Goal: Transaction & Acquisition: Download file/media

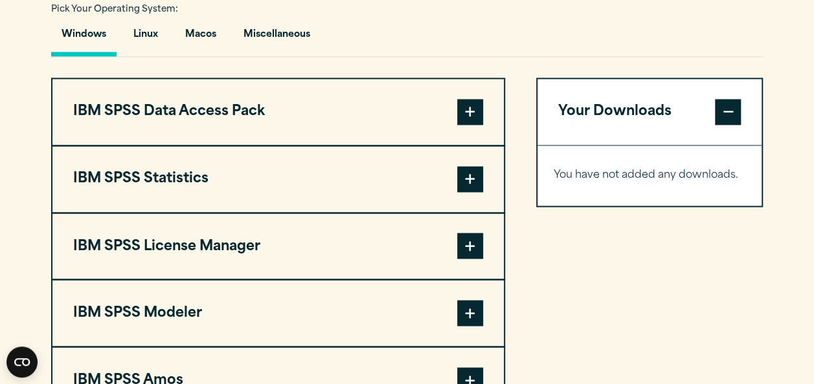
scroll to position [1035, 0]
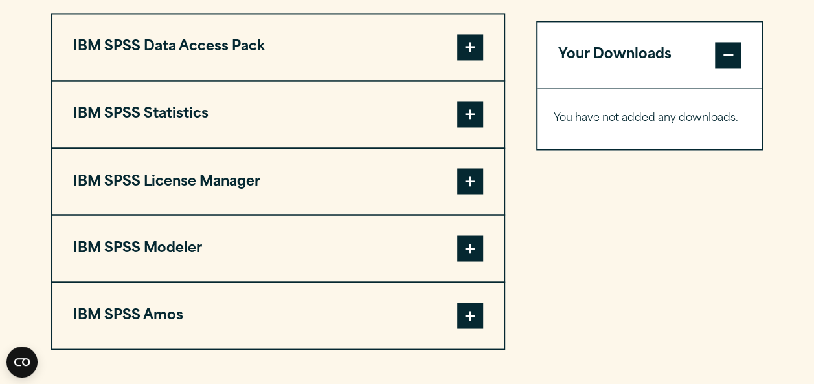
click at [157, 127] on button "IBM SPSS Statistics" at bounding box center [277, 115] width 451 height 66
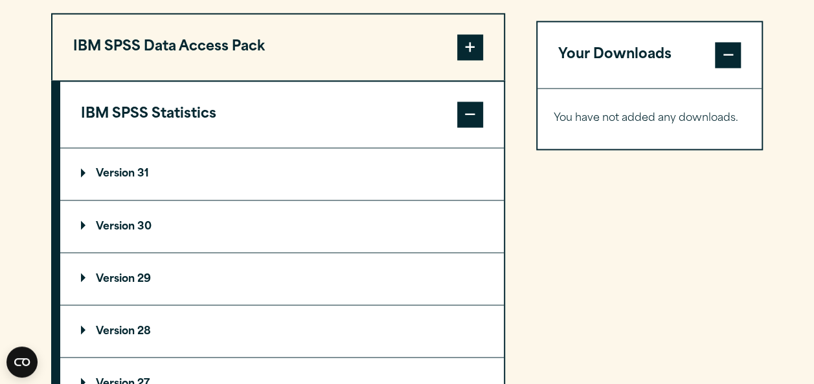
click at [122, 219] on summary "Version 30" at bounding box center [281, 227] width 443 height 52
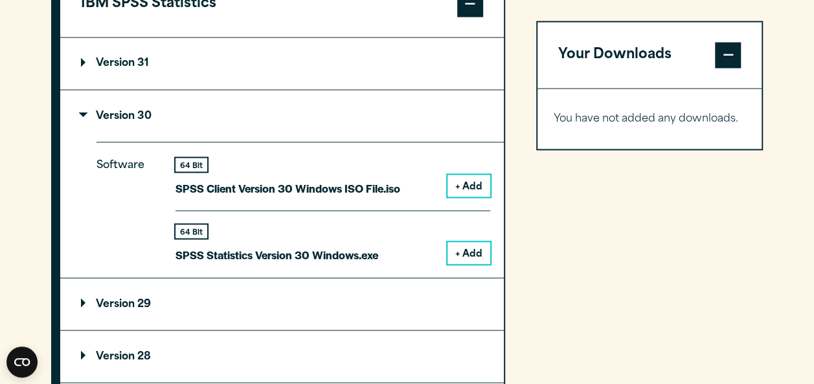
scroll to position [1165, 0]
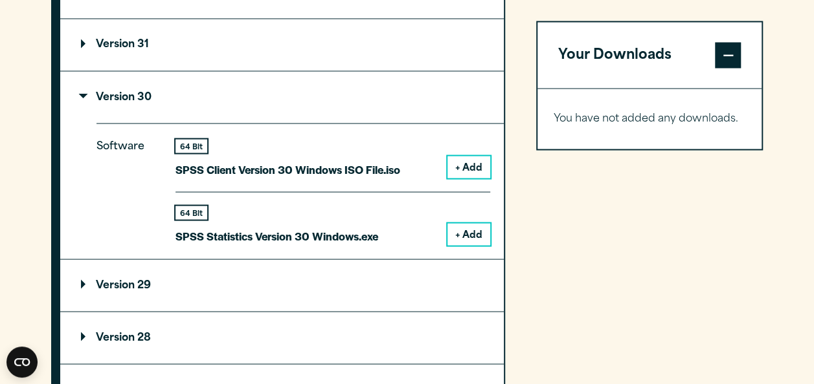
click at [78, 283] on summary "Version 29" at bounding box center [281, 286] width 443 height 52
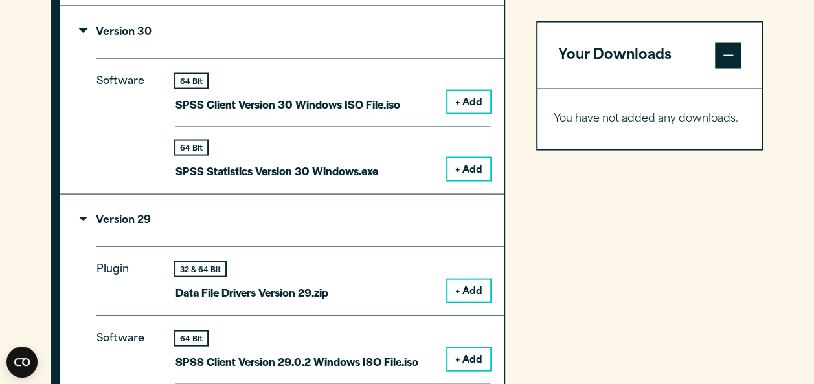
scroll to position [1294, 0]
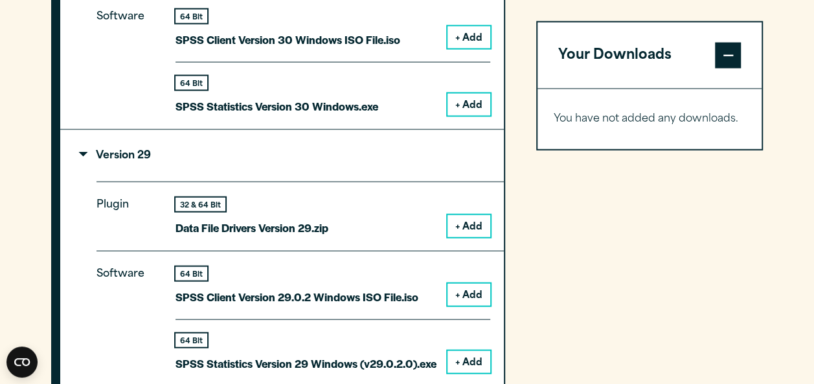
click at [84, 157] on p "Version 29" at bounding box center [116, 156] width 70 height 10
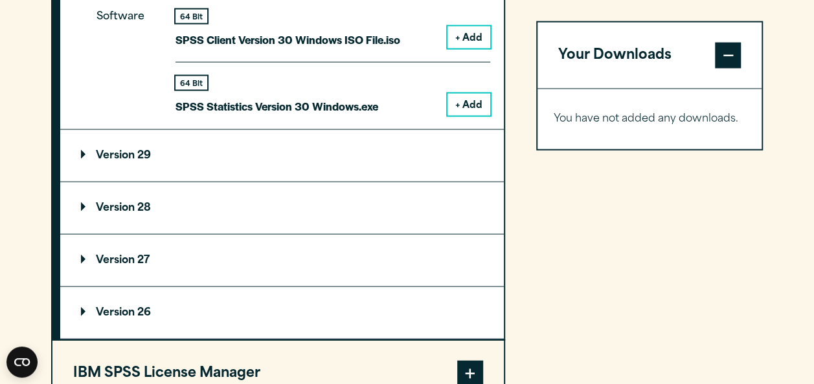
click at [459, 101] on button "+ Add" at bounding box center [468, 105] width 43 height 22
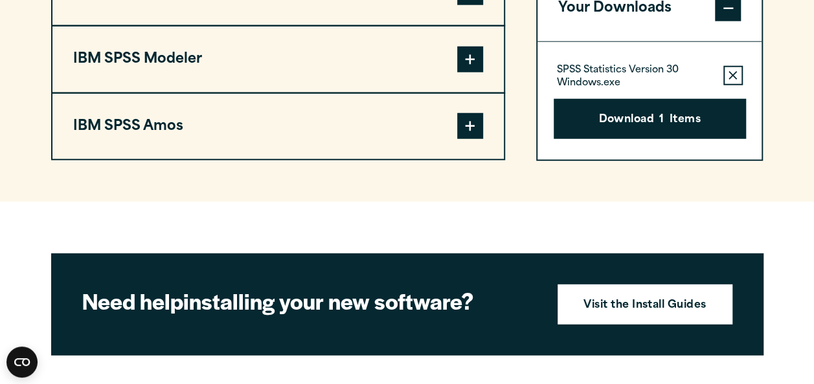
scroll to position [1618, 0]
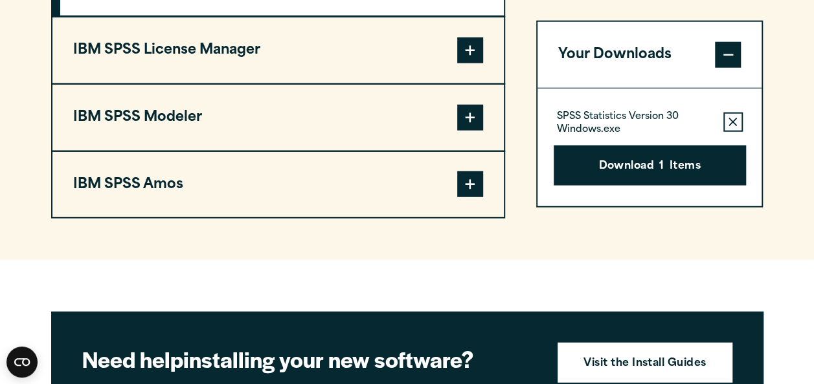
click at [192, 32] on button "IBM SPSS License Manager" at bounding box center [277, 50] width 451 height 66
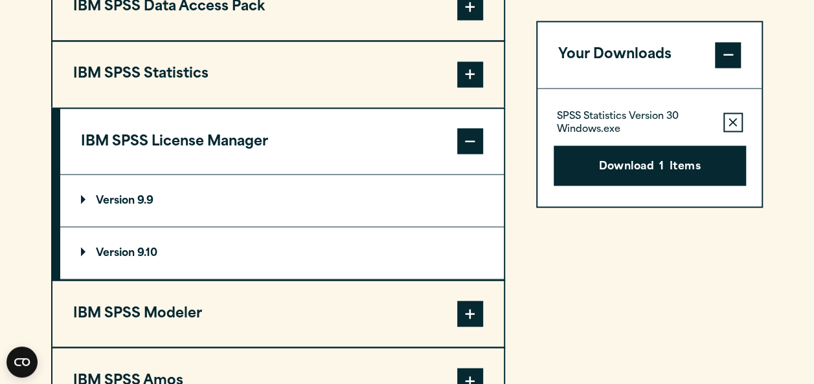
scroll to position [1011, 0]
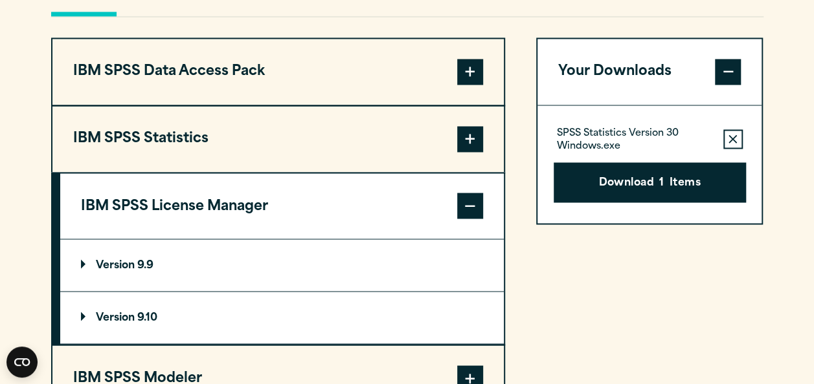
click at [189, 144] on button "IBM SPSS Statistics" at bounding box center [277, 139] width 451 height 66
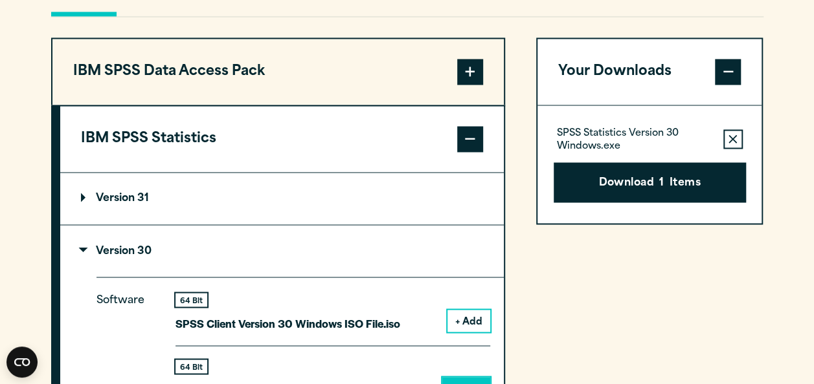
scroll to position [1076, 0]
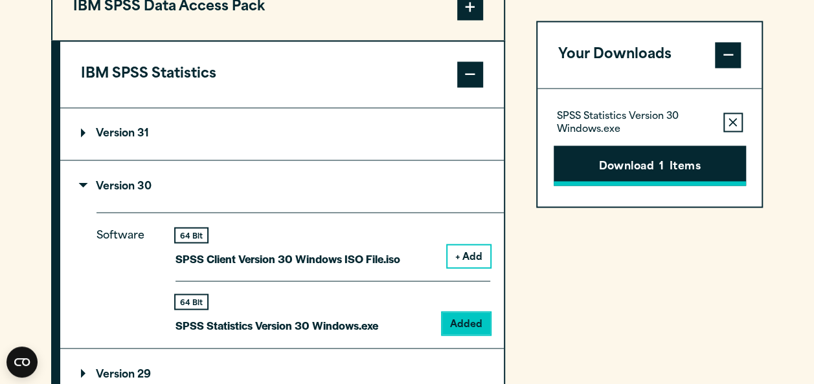
click at [628, 170] on button "Download 1 Items" at bounding box center [649, 166] width 192 height 40
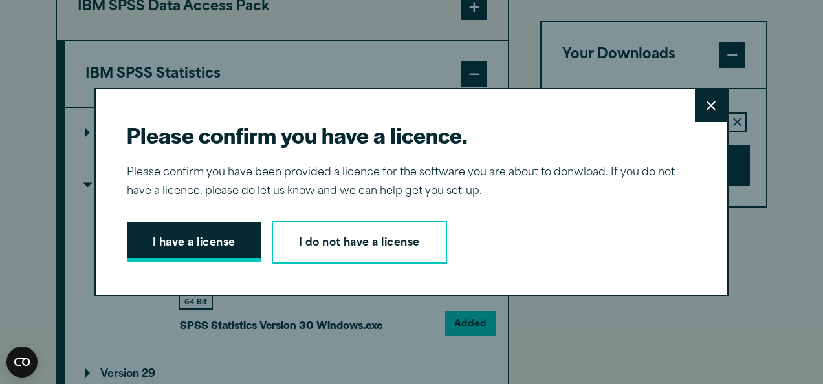
click at [227, 243] on button "I have a license" at bounding box center [194, 243] width 135 height 40
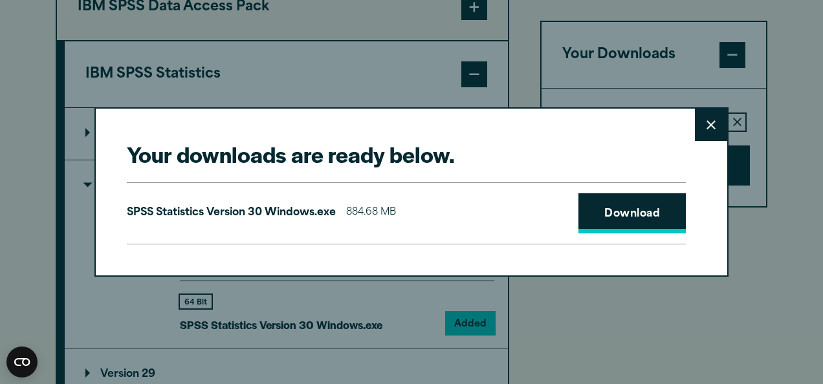
click at [594, 210] on link "Download" at bounding box center [632, 214] width 107 height 40
drag, startPoint x: 271, startPoint y: 179, endPoint x: 233, endPoint y: 271, distance: 99.5
click at [233, 271] on div "Your downloads are ready below. Close SPSS Statistics Version 30 Windows.exe 88…" at bounding box center [411, 191] width 634 height 169
drag, startPoint x: 233, startPoint y: 271, endPoint x: 641, endPoint y: 147, distance: 426.0
click at [632, 150] on h2 "Your downloads are ready below." at bounding box center [406, 154] width 559 height 29
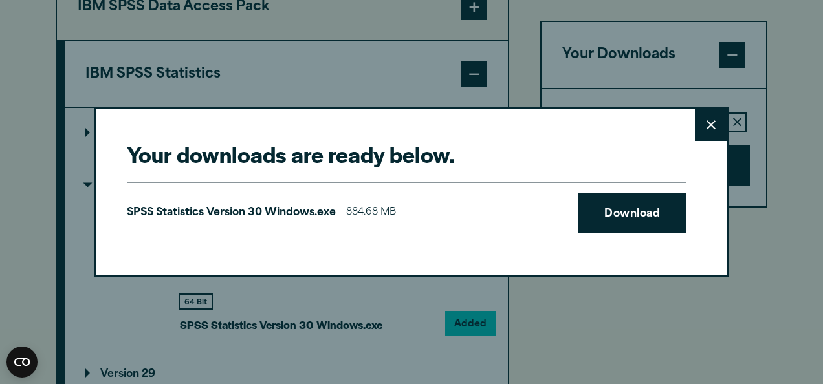
click at [698, 133] on button "Close" at bounding box center [711, 125] width 32 height 32
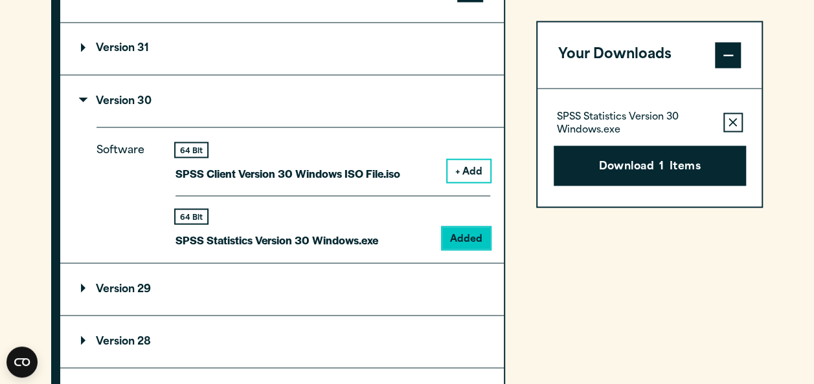
scroll to position [1140, 0]
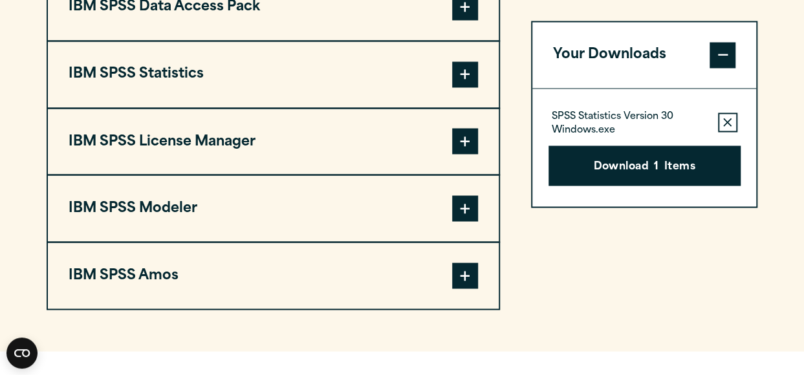
scroll to position [1140, 0]
